Goal: Task Accomplishment & Management: Use online tool/utility

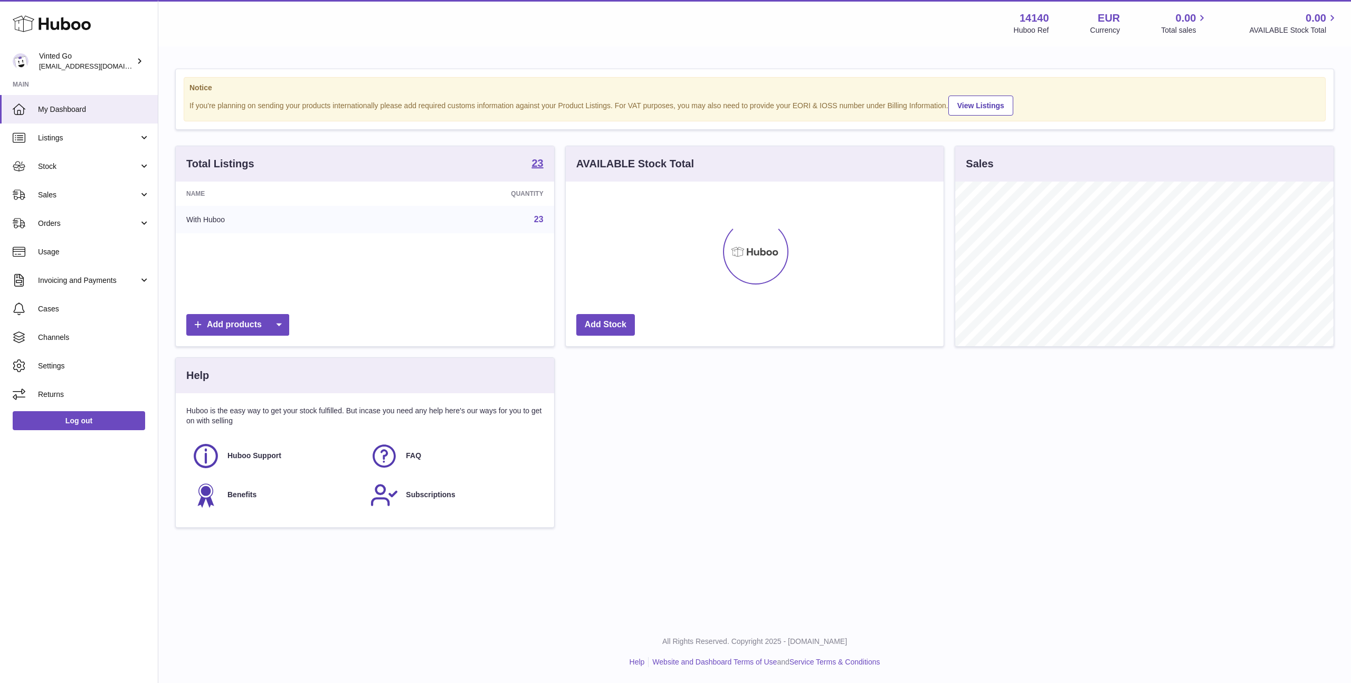
scroll to position [165, 378]
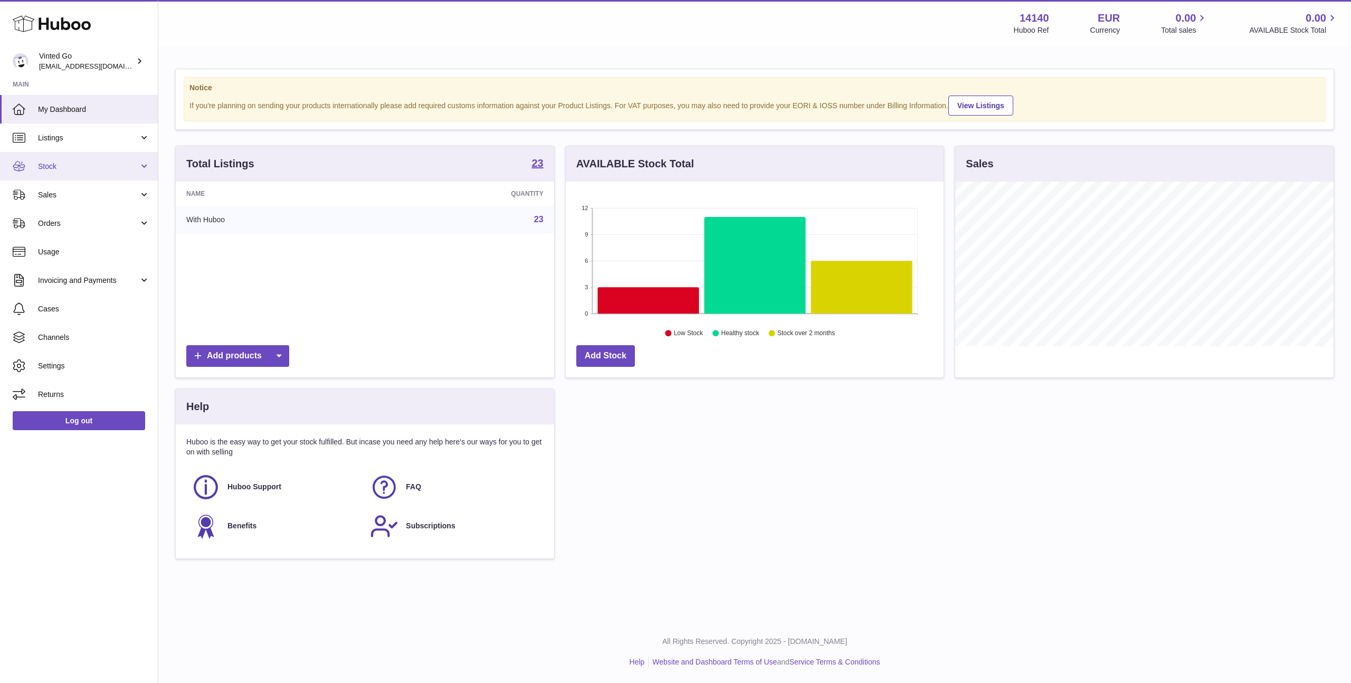
click at [84, 171] on span "Stock" at bounding box center [88, 166] width 101 height 10
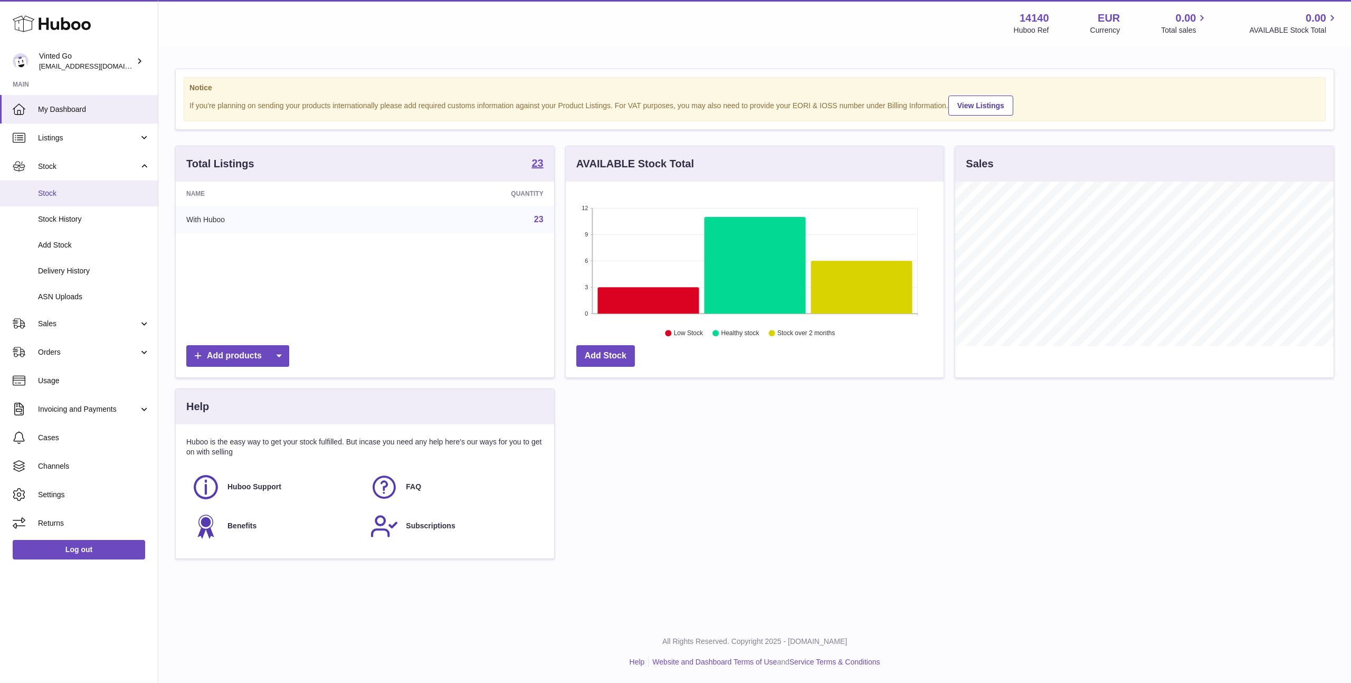
click at [64, 198] on link "Stock" at bounding box center [79, 193] width 158 height 26
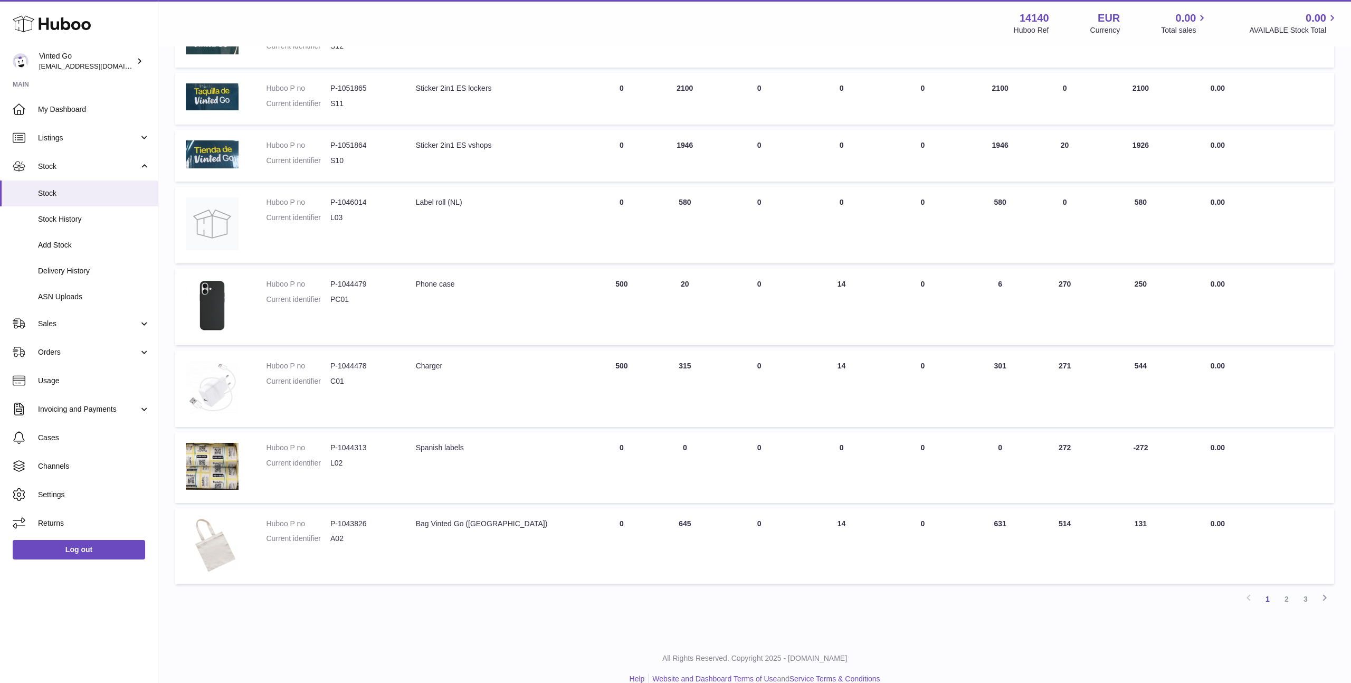
scroll to position [336, 0]
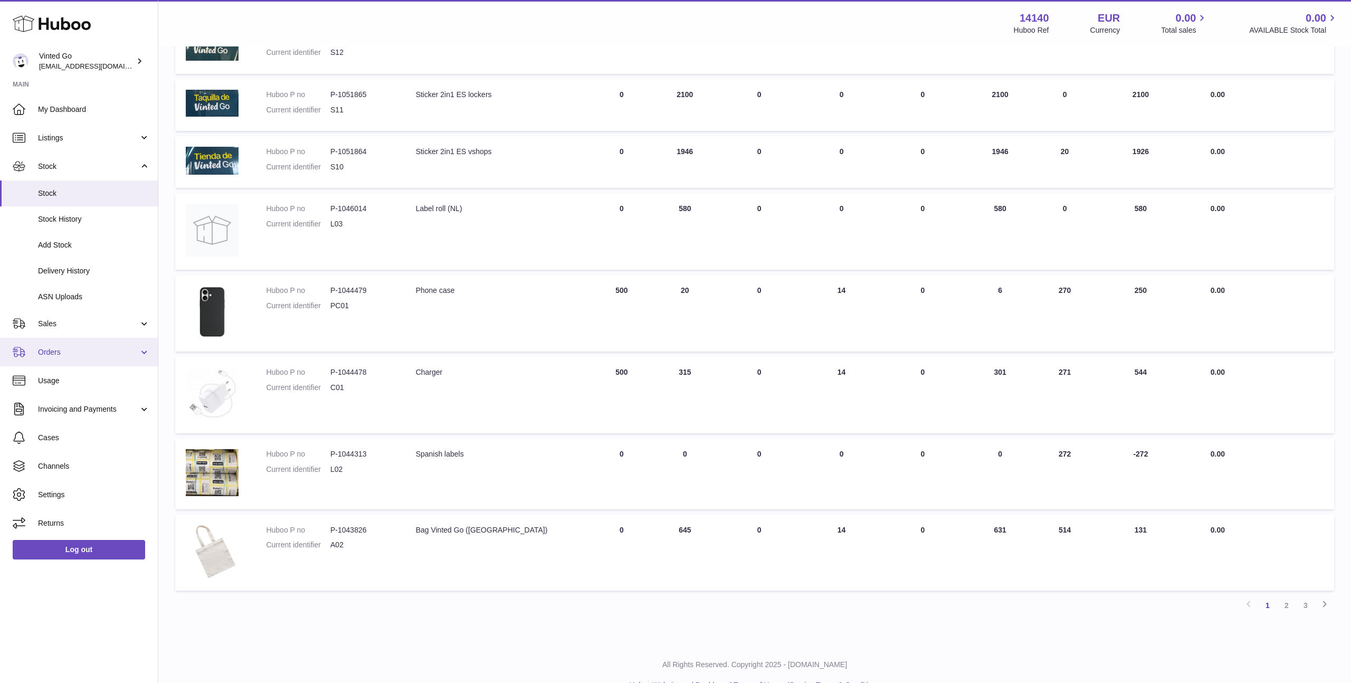
click at [107, 356] on span "Orders" at bounding box center [88, 352] width 101 height 10
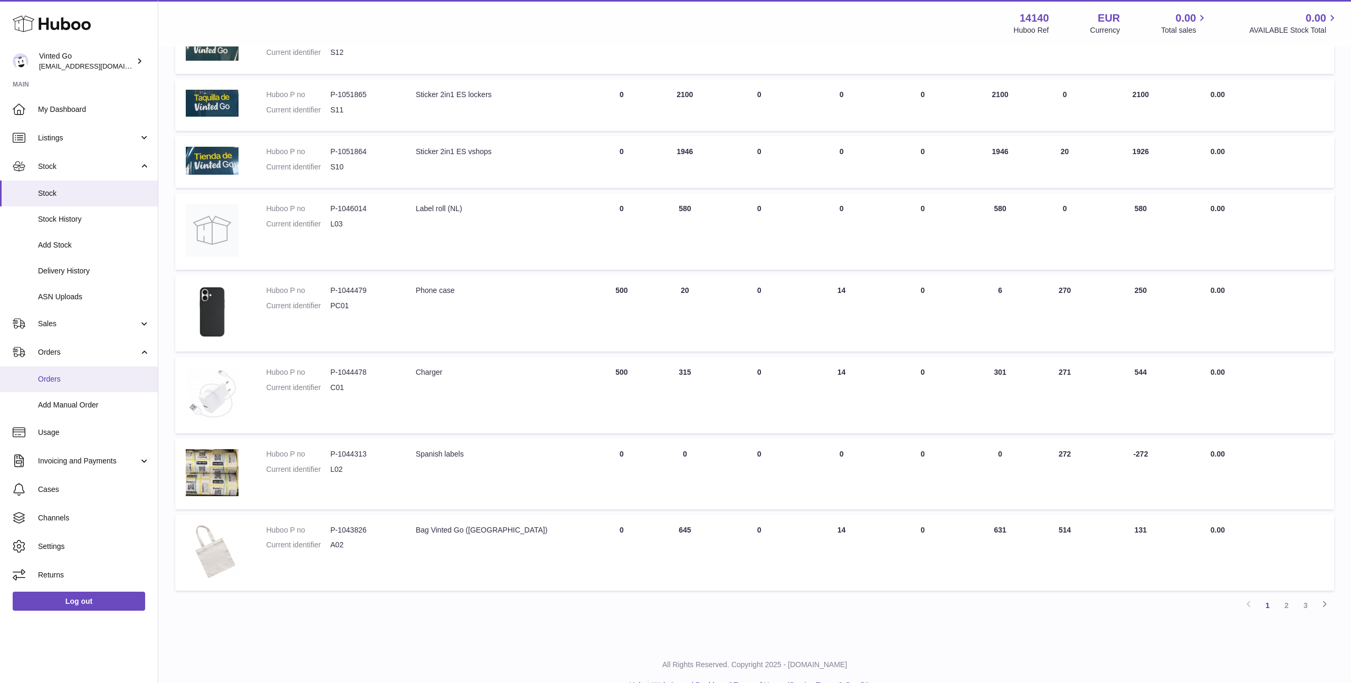
click at [96, 377] on span "Orders" at bounding box center [94, 379] width 112 height 10
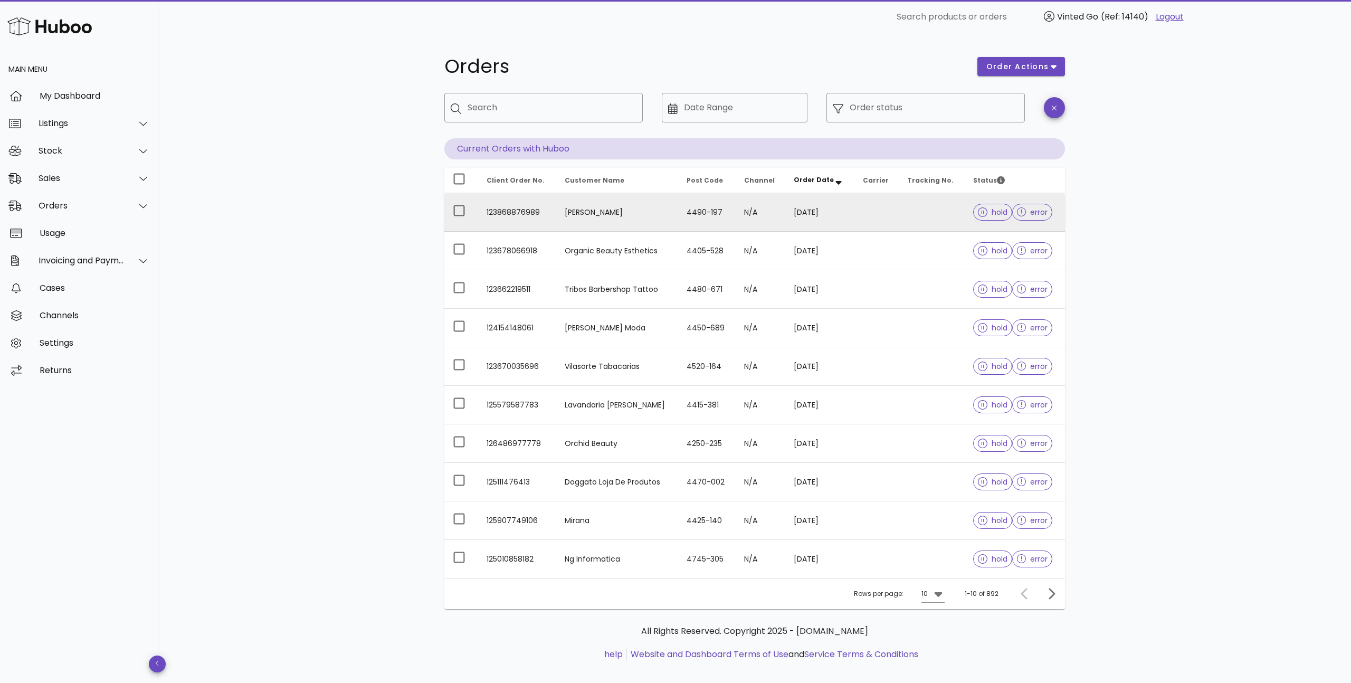
scroll to position [12, 0]
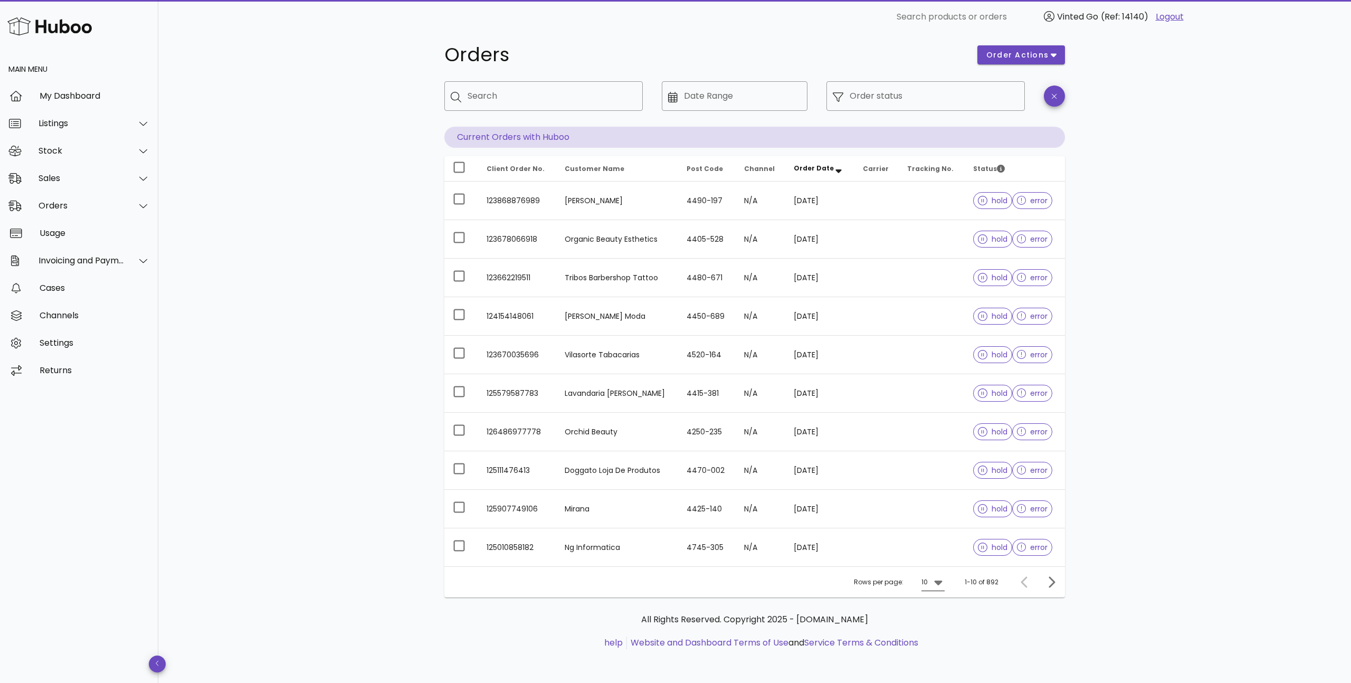
click at [942, 586] on icon at bounding box center [938, 582] width 13 height 13
click at [939, 651] on div "50" at bounding box center [936, 640] width 11 height 23
click at [879, 101] on input "Order status" at bounding box center [933, 96] width 169 height 17
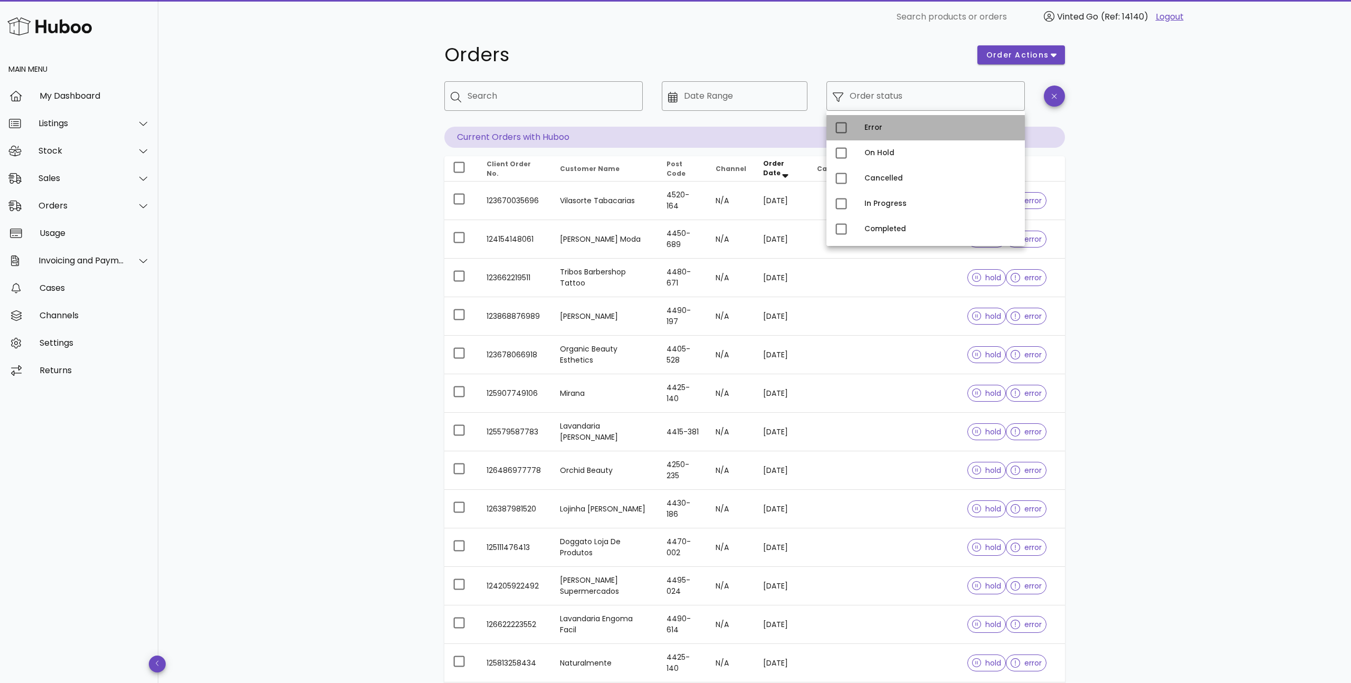
click at [876, 129] on div "Error" at bounding box center [940, 127] width 152 height 8
type input "**********"
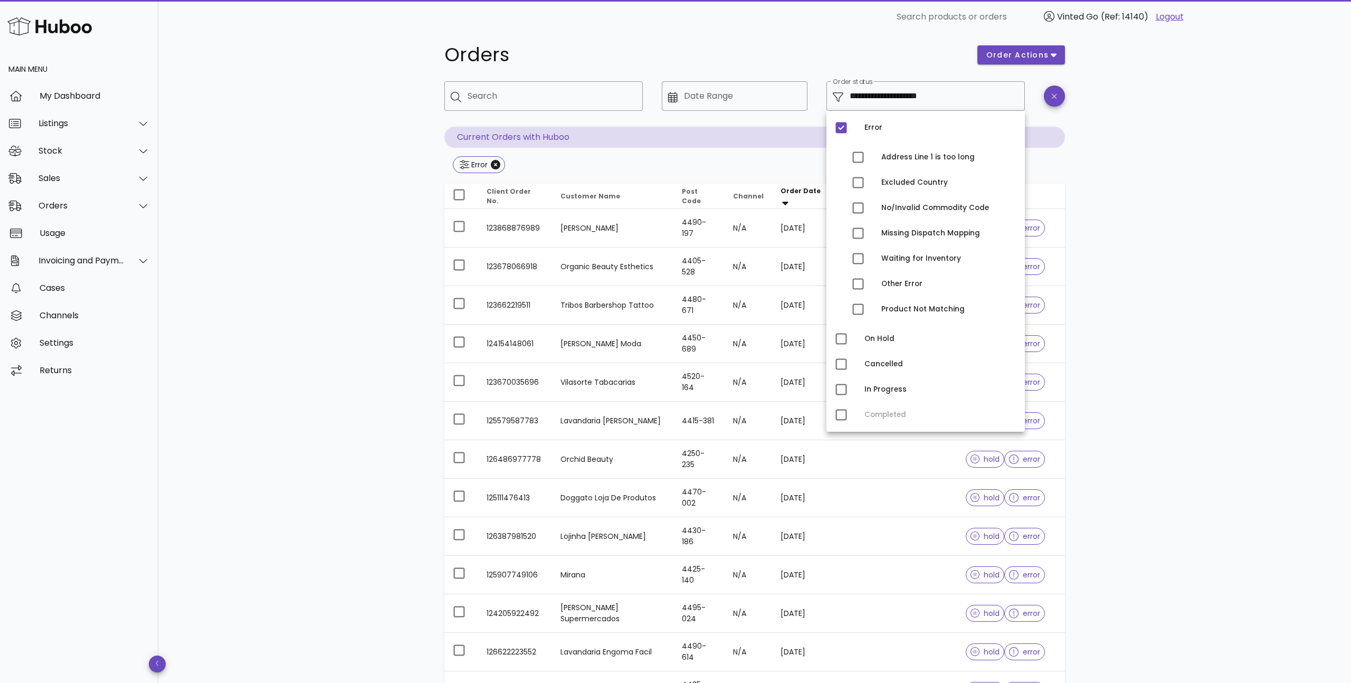
click at [1148, 153] on div "**********" at bounding box center [754, 519] width 1192 height 995
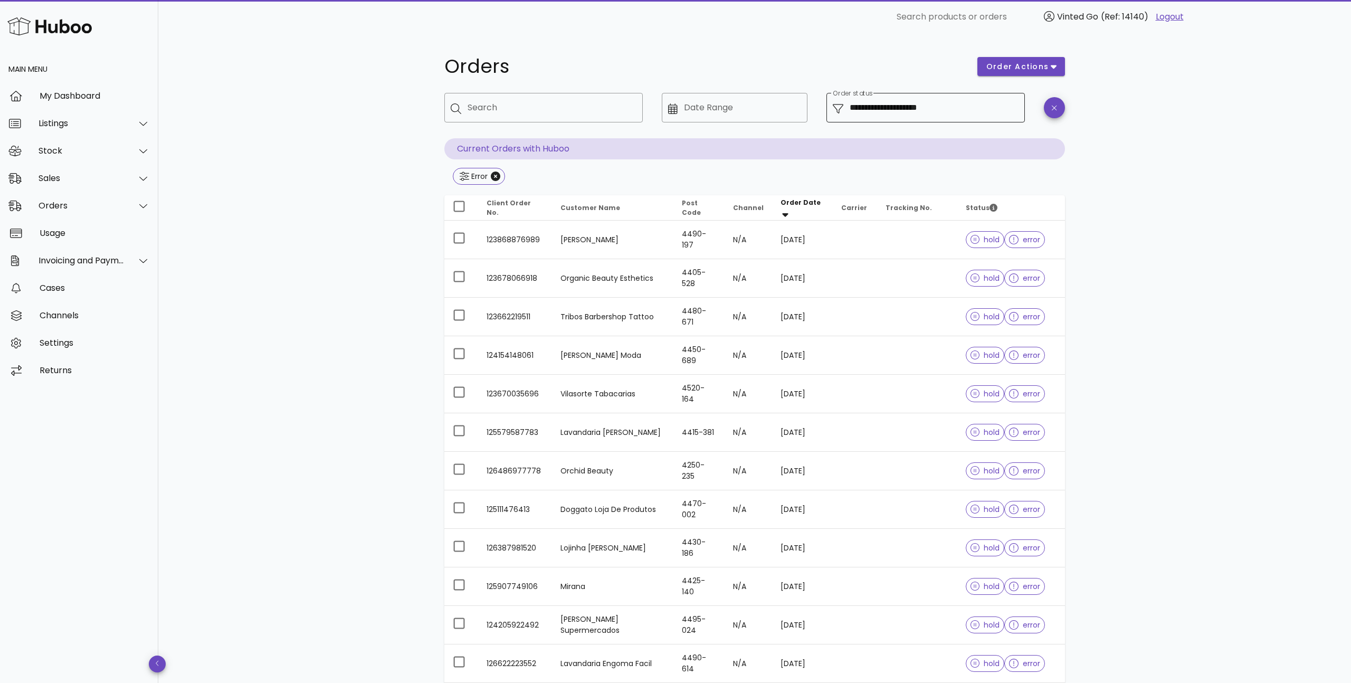
click at [973, 114] on input "**********" at bounding box center [933, 107] width 169 height 17
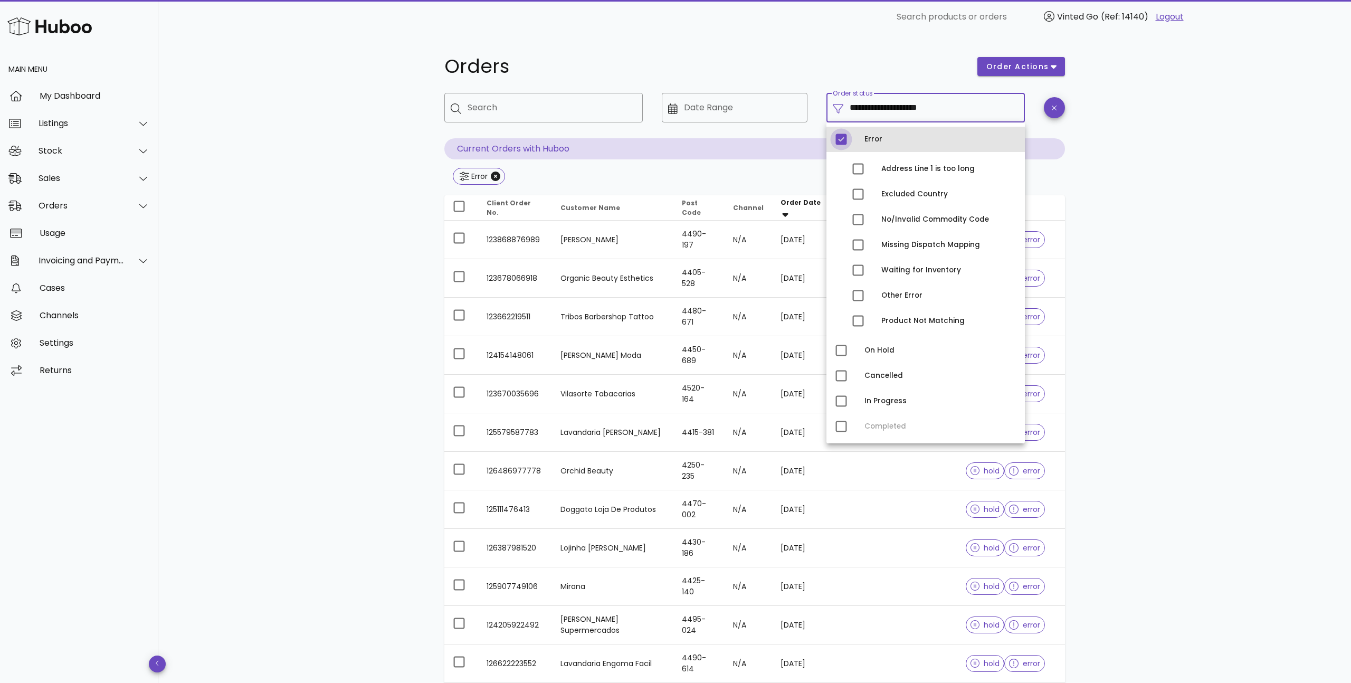
click at [837, 136] on div at bounding box center [841, 139] width 18 height 18
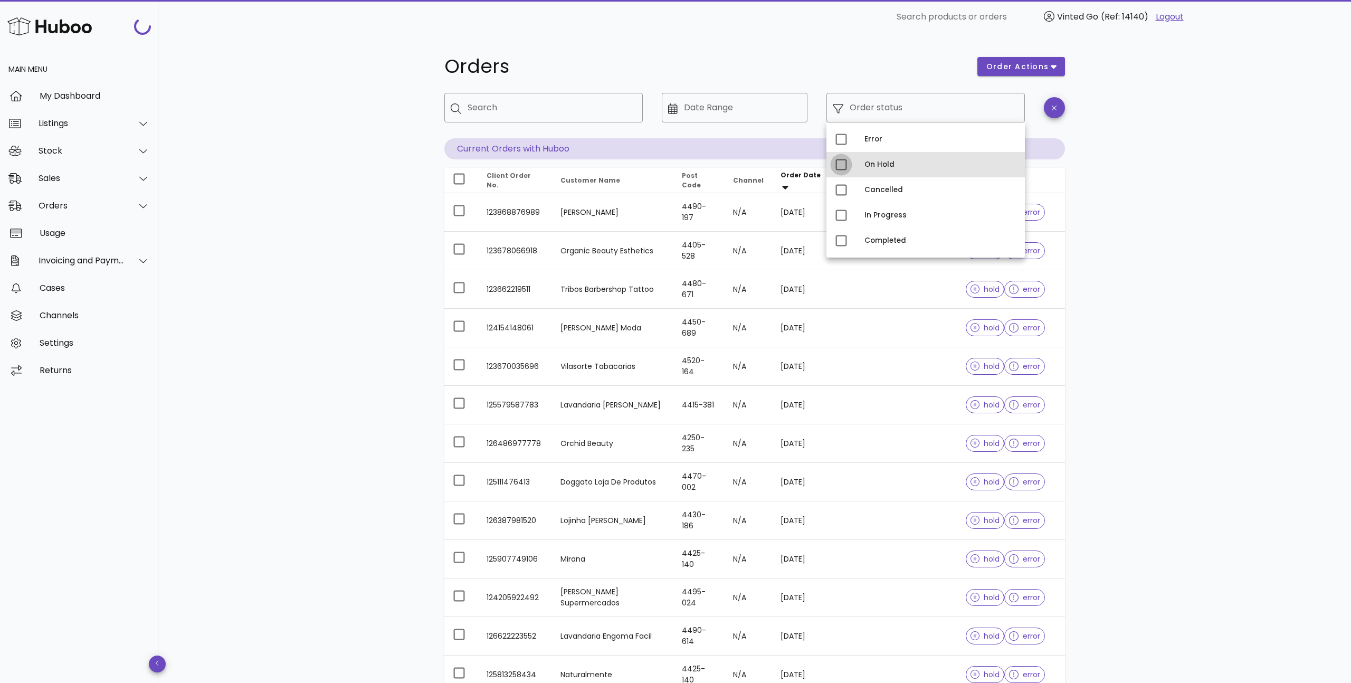
click at [844, 166] on div at bounding box center [841, 165] width 18 height 18
type input "**********"
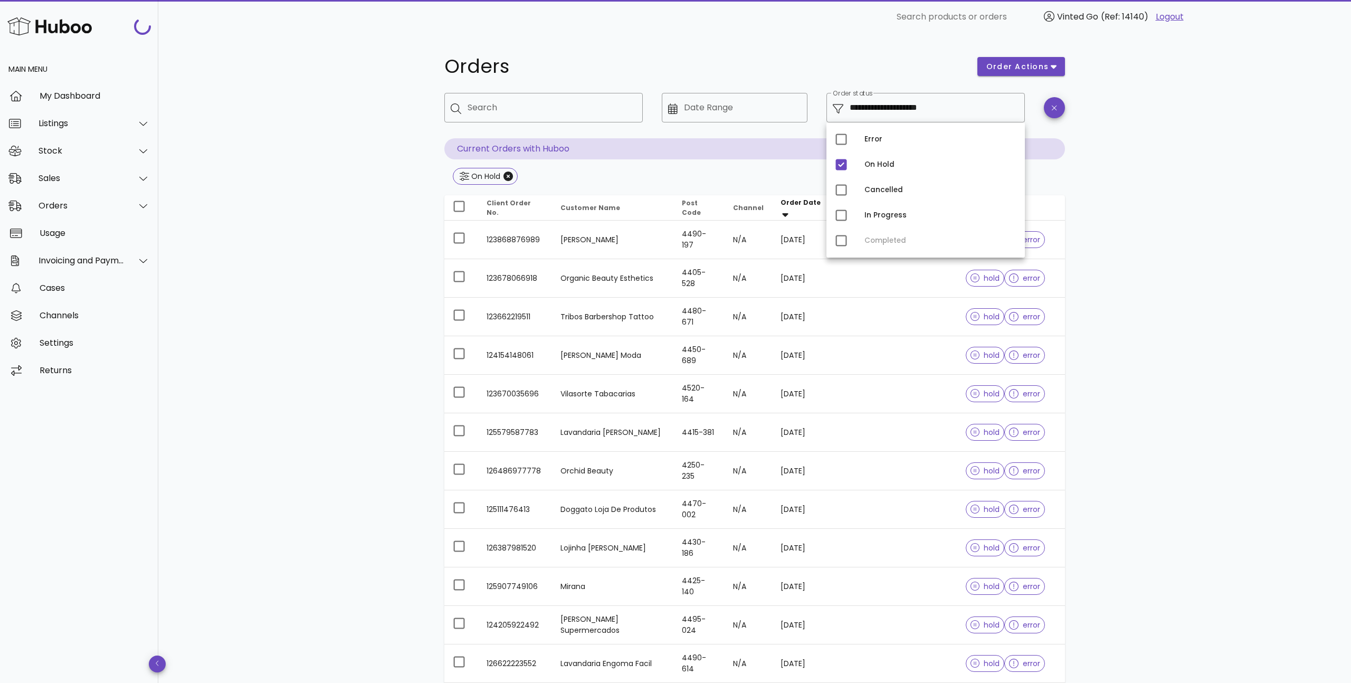
click at [1189, 167] on div "**********" at bounding box center [754, 531] width 1192 height 995
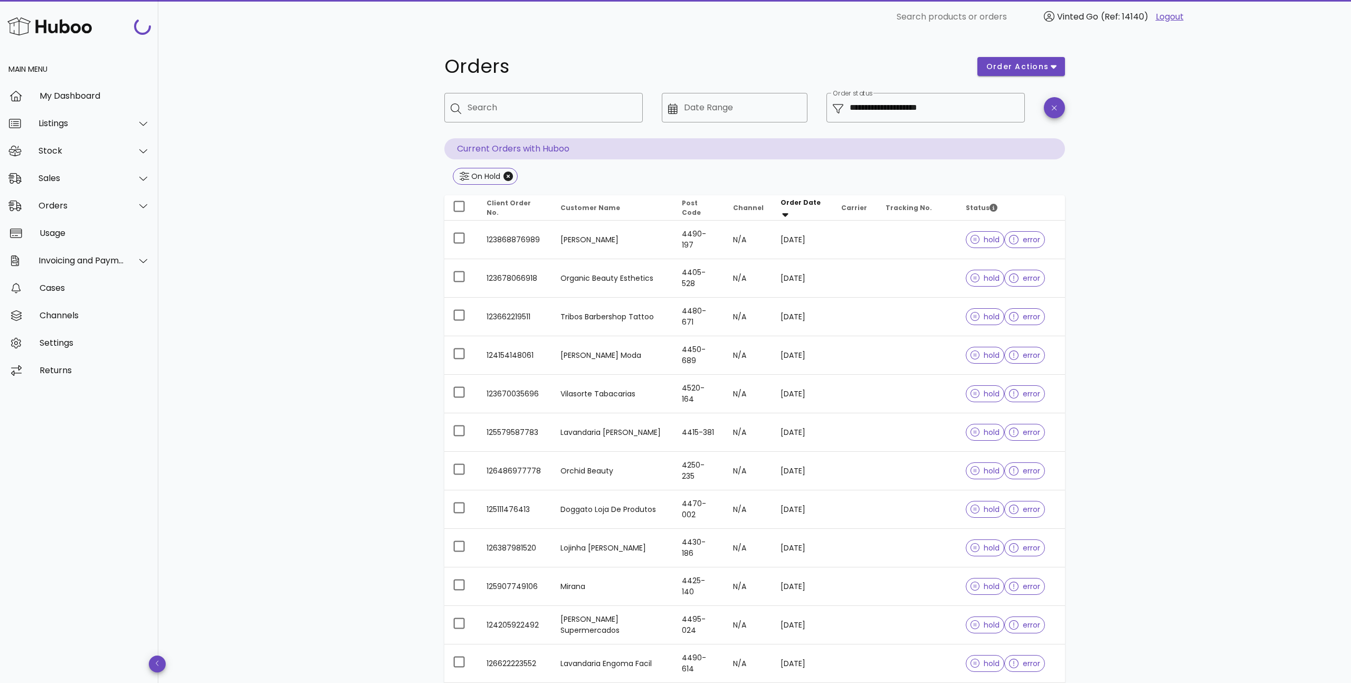
drag, startPoint x: 1184, startPoint y: 211, endPoint x: 1177, endPoint y: 206, distance: 9.2
click at [1184, 211] on div "**********" at bounding box center [754, 531] width 1192 height 995
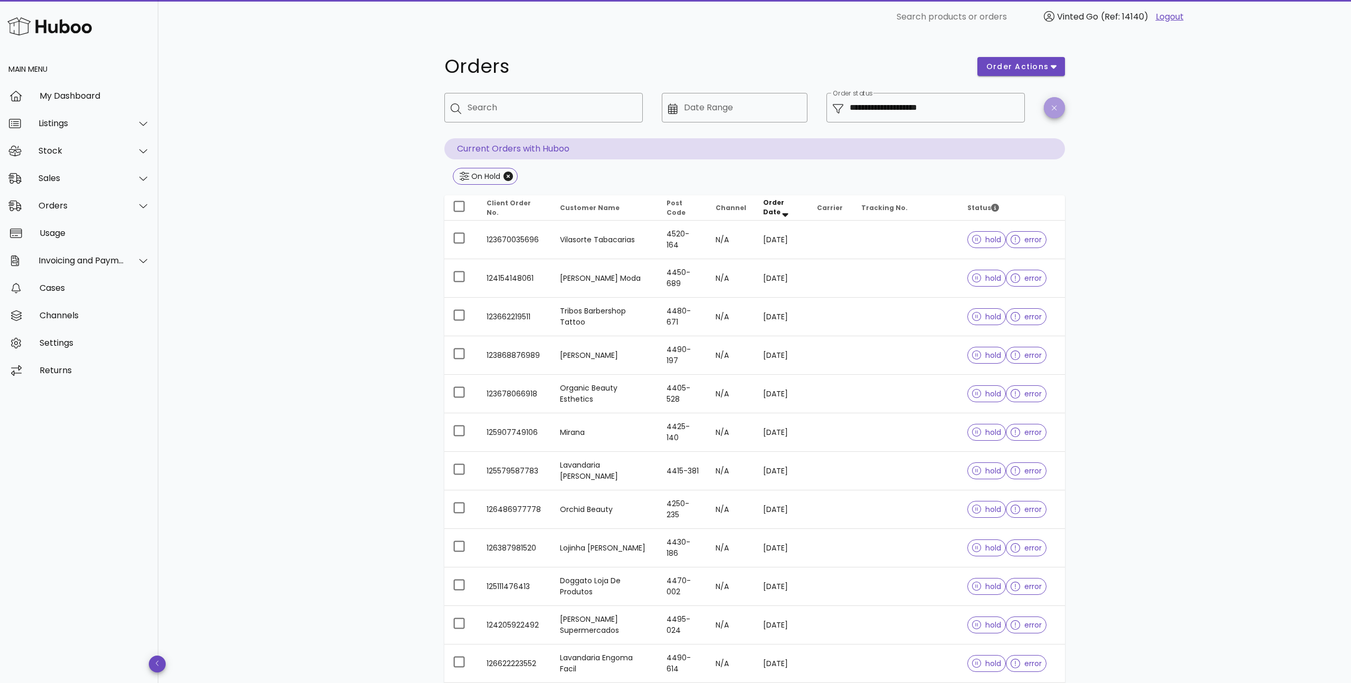
drag, startPoint x: 1054, startPoint y: 109, endPoint x: 1070, endPoint y: 127, distance: 24.3
click at [1053, 109] on icon "button" at bounding box center [1054, 108] width 5 height 8
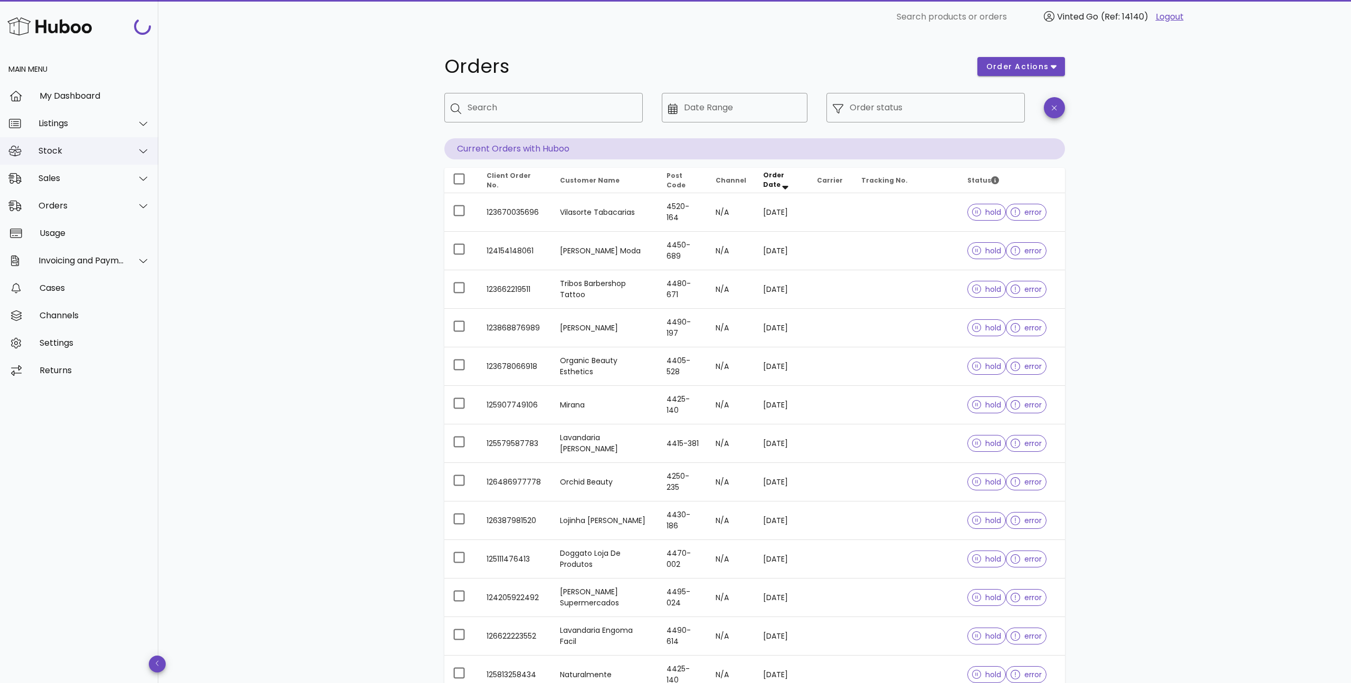
click at [75, 155] on div "Stock" at bounding box center [82, 151] width 86 height 10
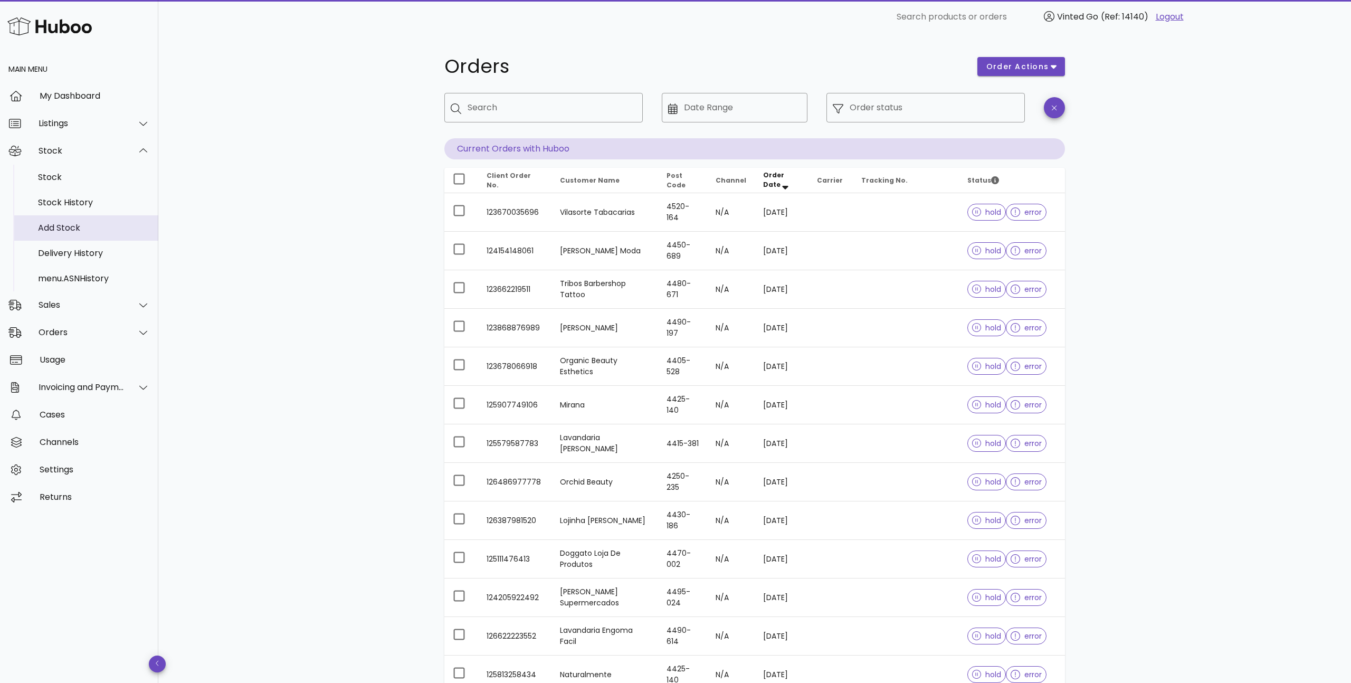
click at [77, 226] on div "Add Stock" at bounding box center [94, 228] width 112 height 10
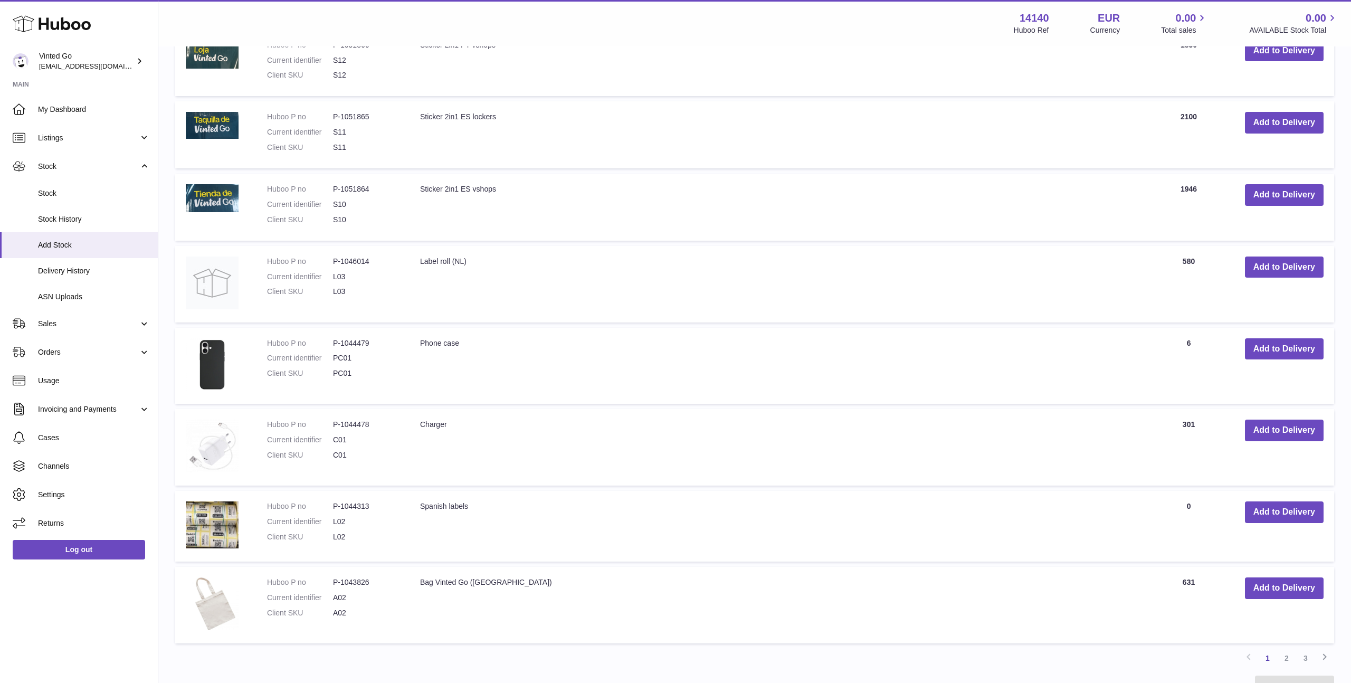
scroll to position [564, 0]
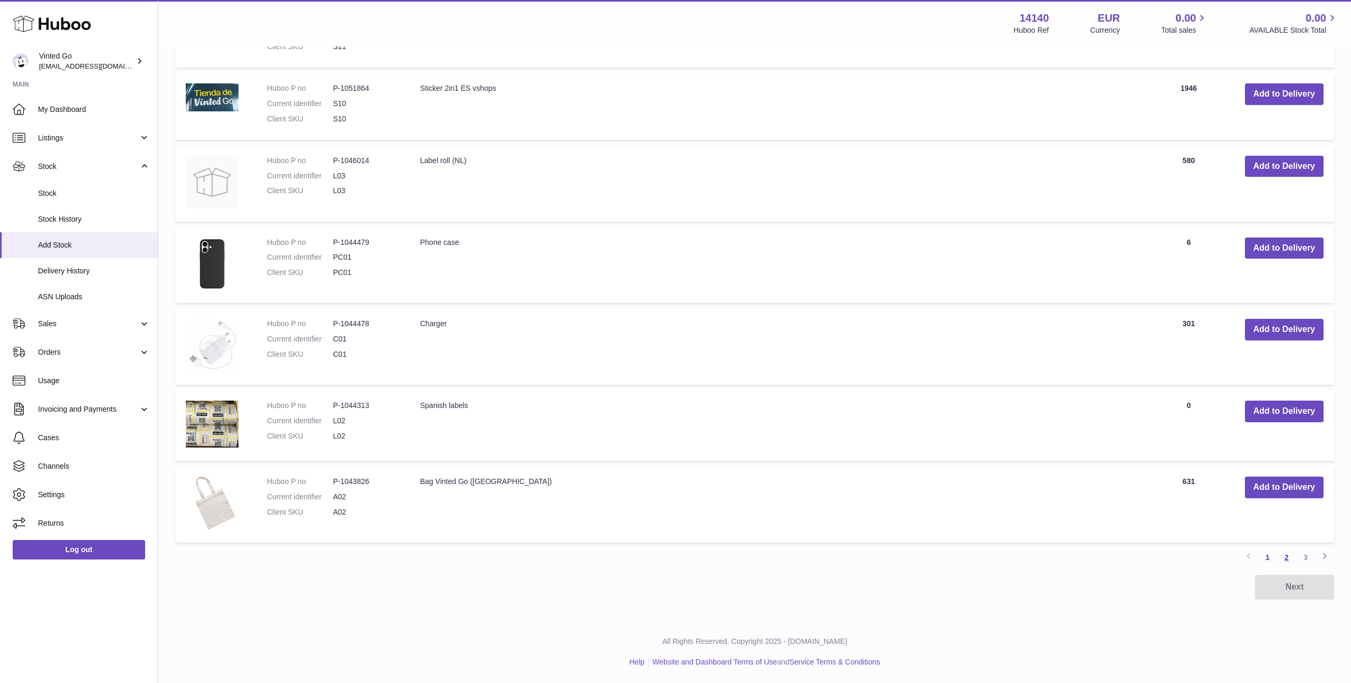
click at [1289, 559] on link "2" at bounding box center [1286, 557] width 19 height 19
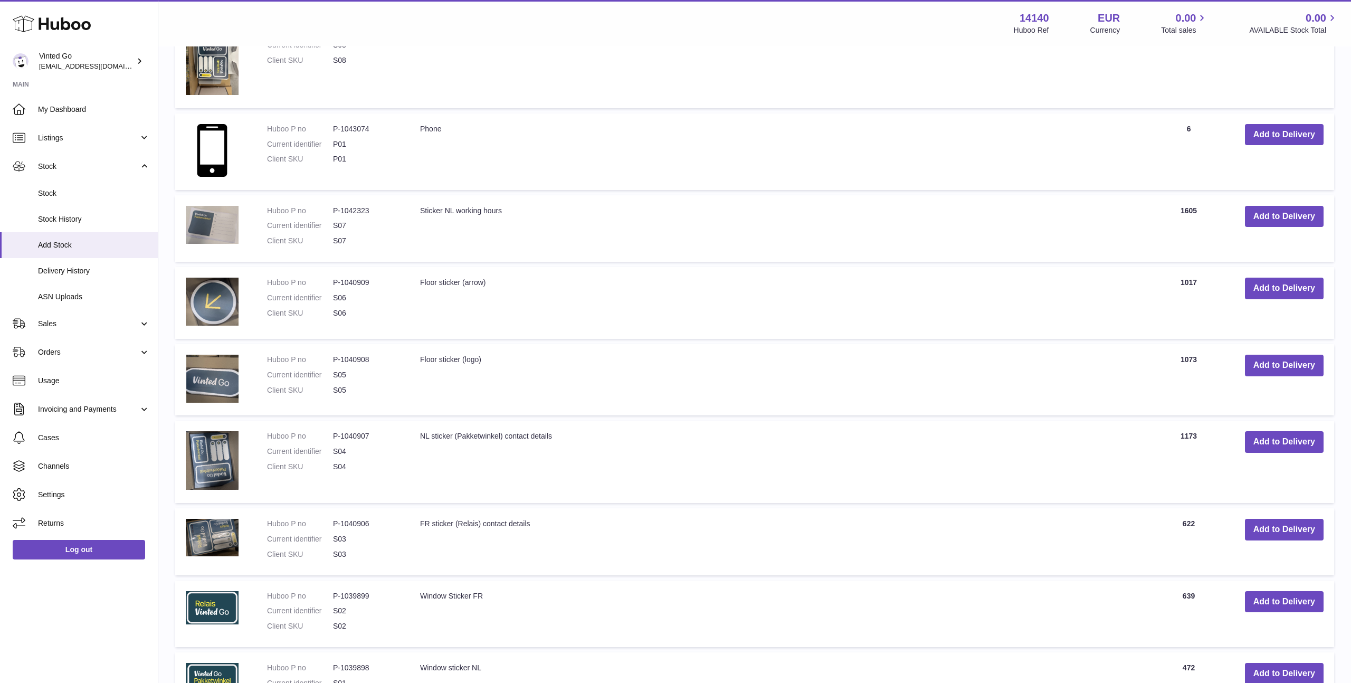
scroll to position [573, 0]
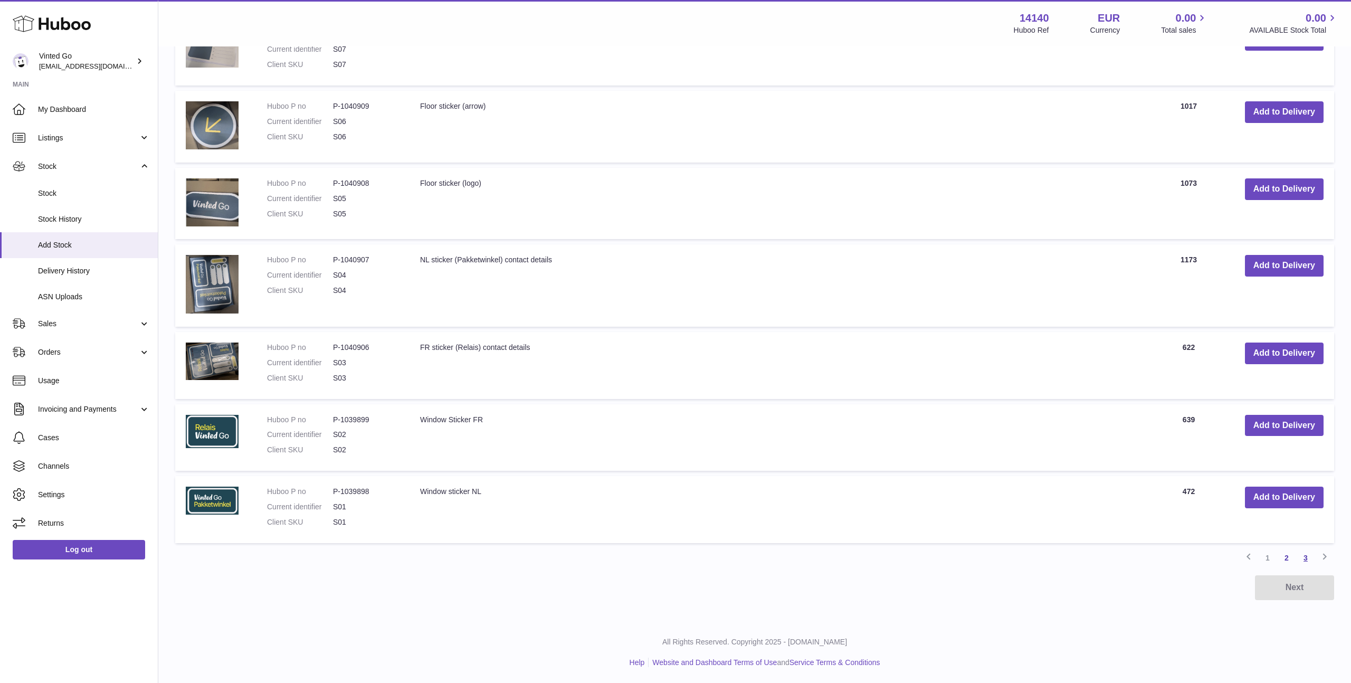
click at [1305, 560] on link "3" at bounding box center [1305, 557] width 19 height 19
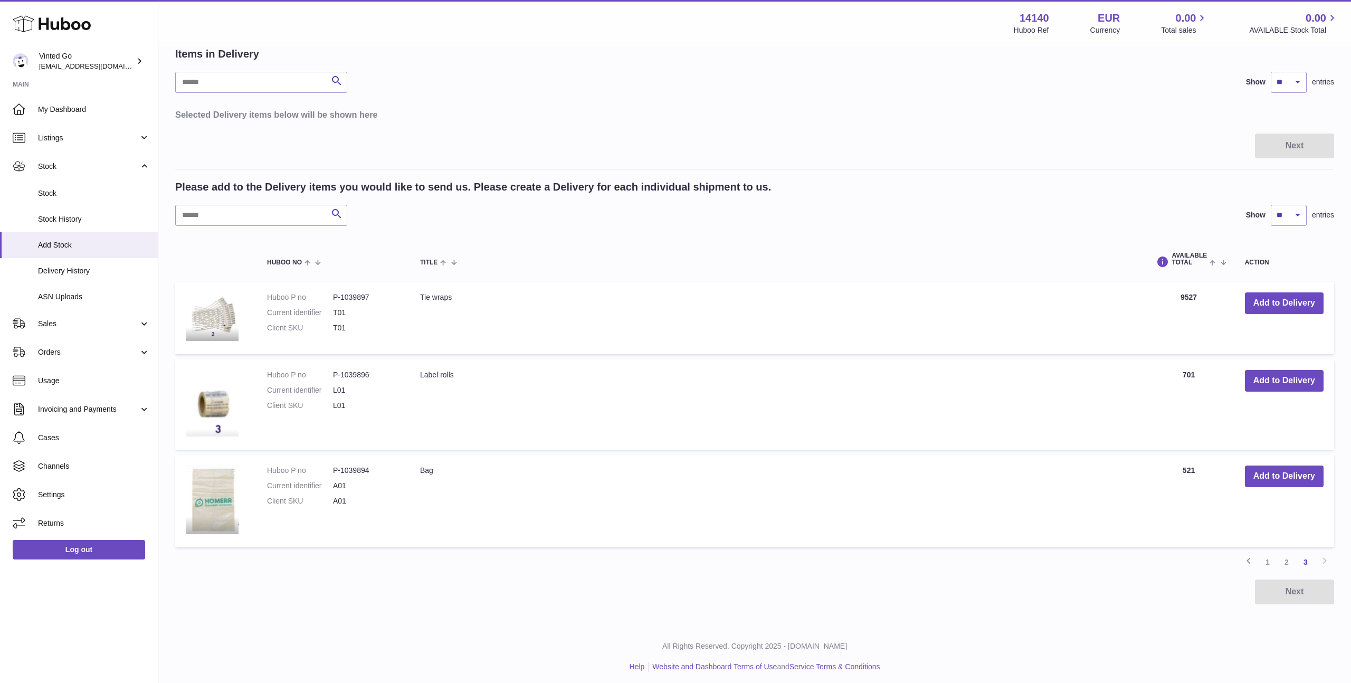
scroll to position [62, 0]
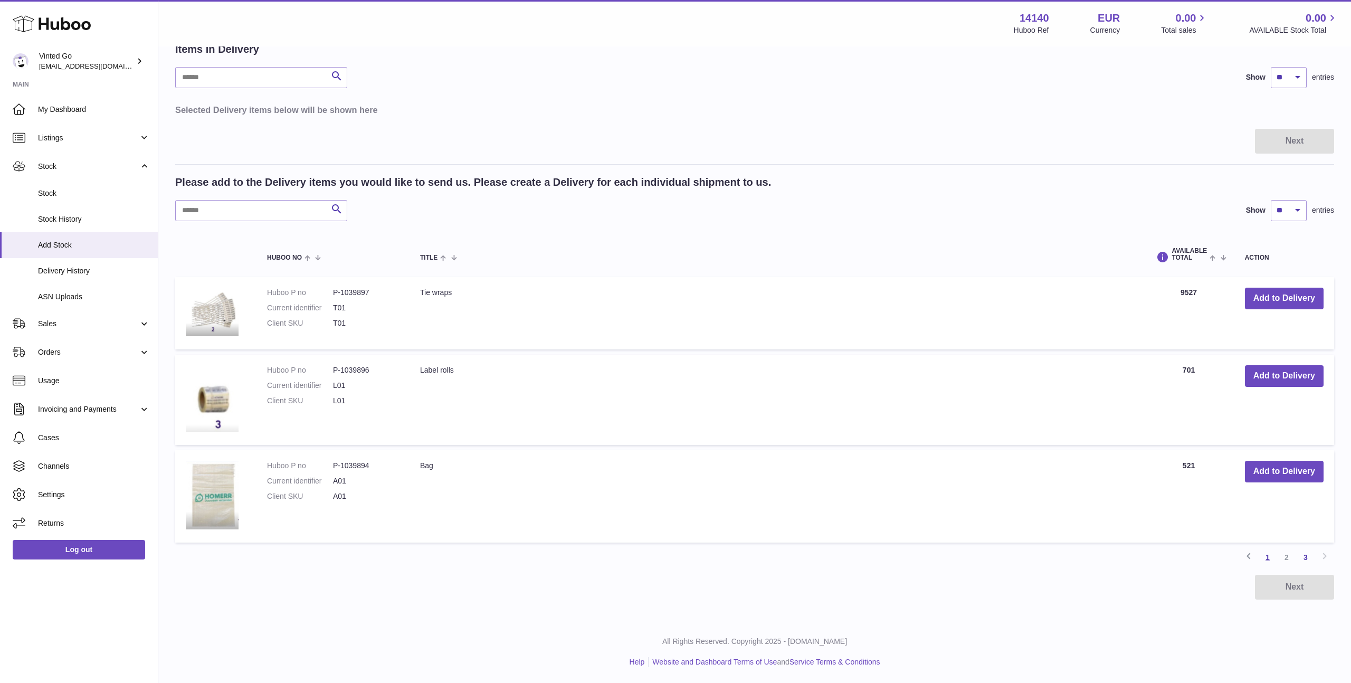
click at [1268, 560] on link "1" at bounding box center [1267, 557] width 19 height 19
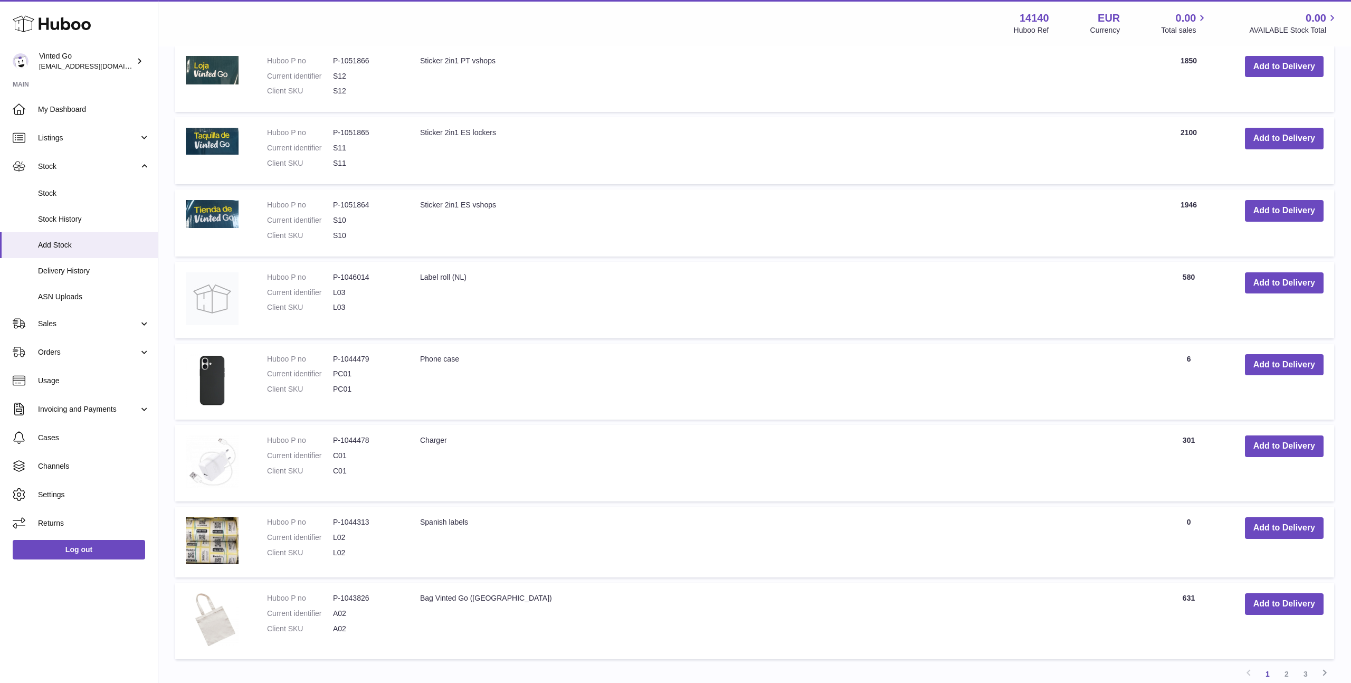
scroll to position [564, 0]
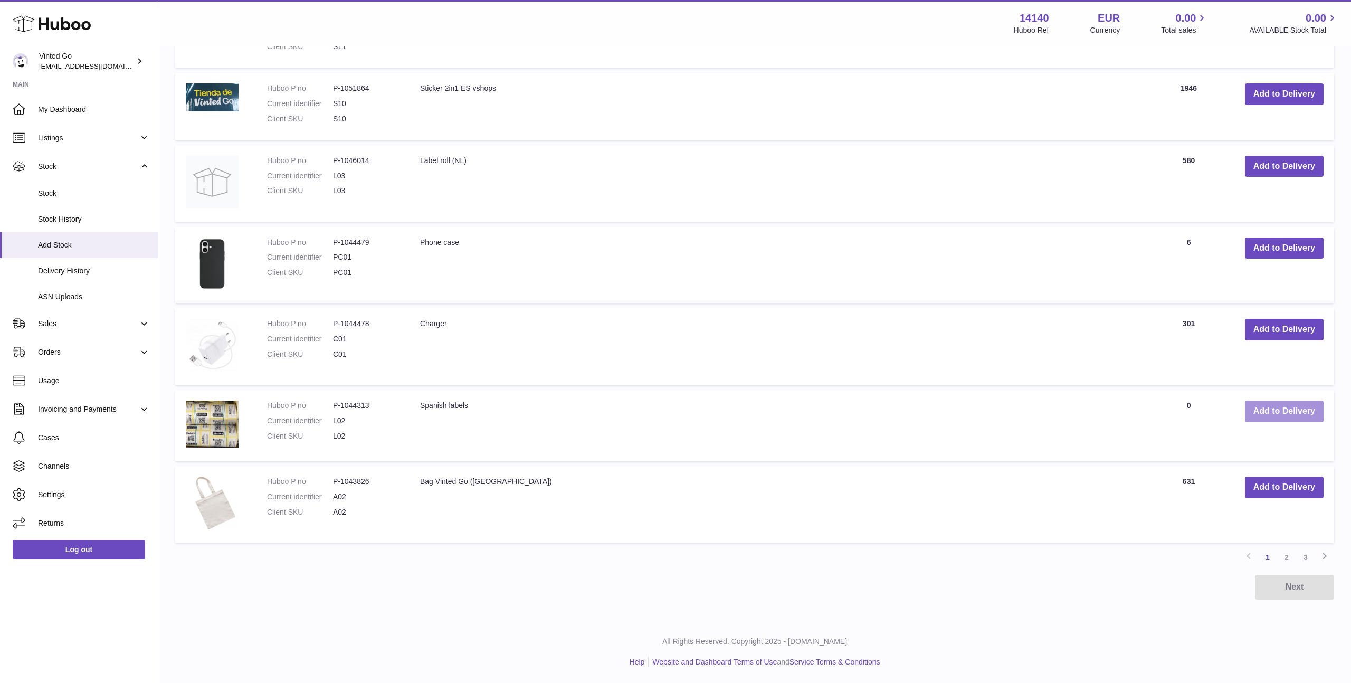
click at [1272, 416] on button "Add to Delivery" at bounding box center [1284, 411] width 79 height 22
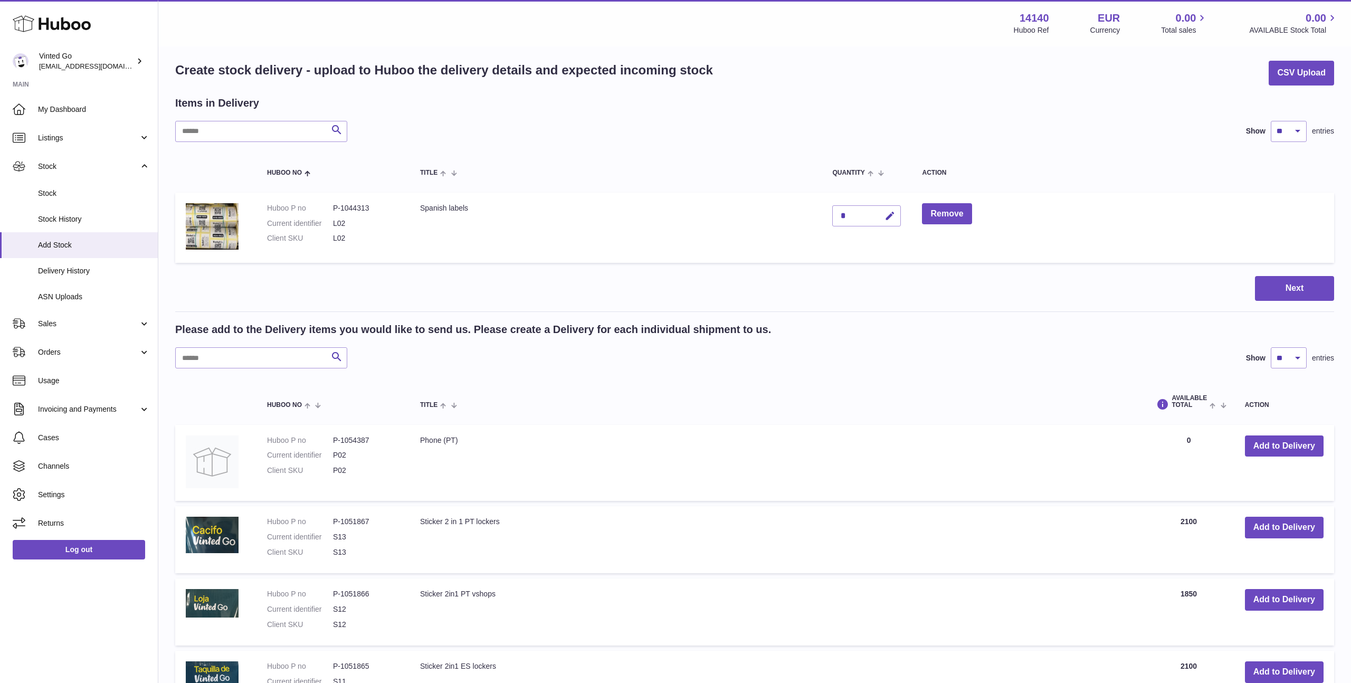
scroll to position [0, 0]
